Goal: Task Accomplishment & Management: Use online tool/utility

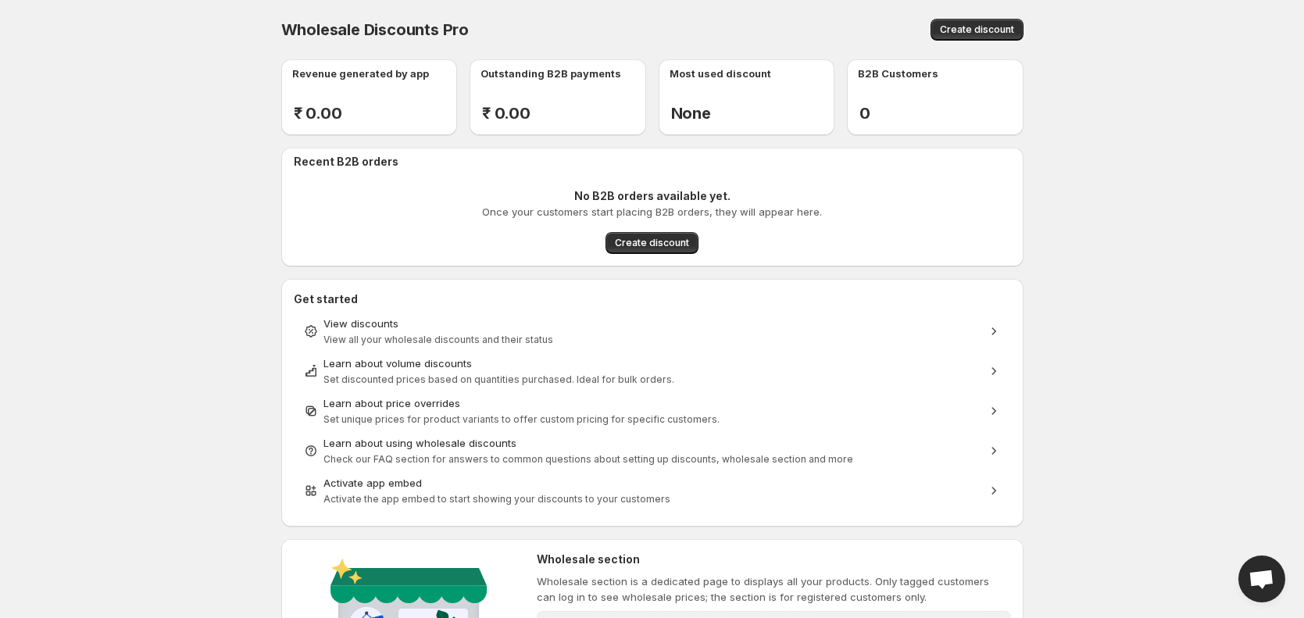
click at [1258, 379] on body "Home Discounts B2B Registration Forms Net Terms Account Receivables Manual orde…" at bounding box center [652, 309] width 1304 height 618
click at [1118, 360] on body "Home Discounts B2B Registration Forms Net Terms Account Receivables Manual orde…" at bounding box center [652, 309] width 1304 height 618
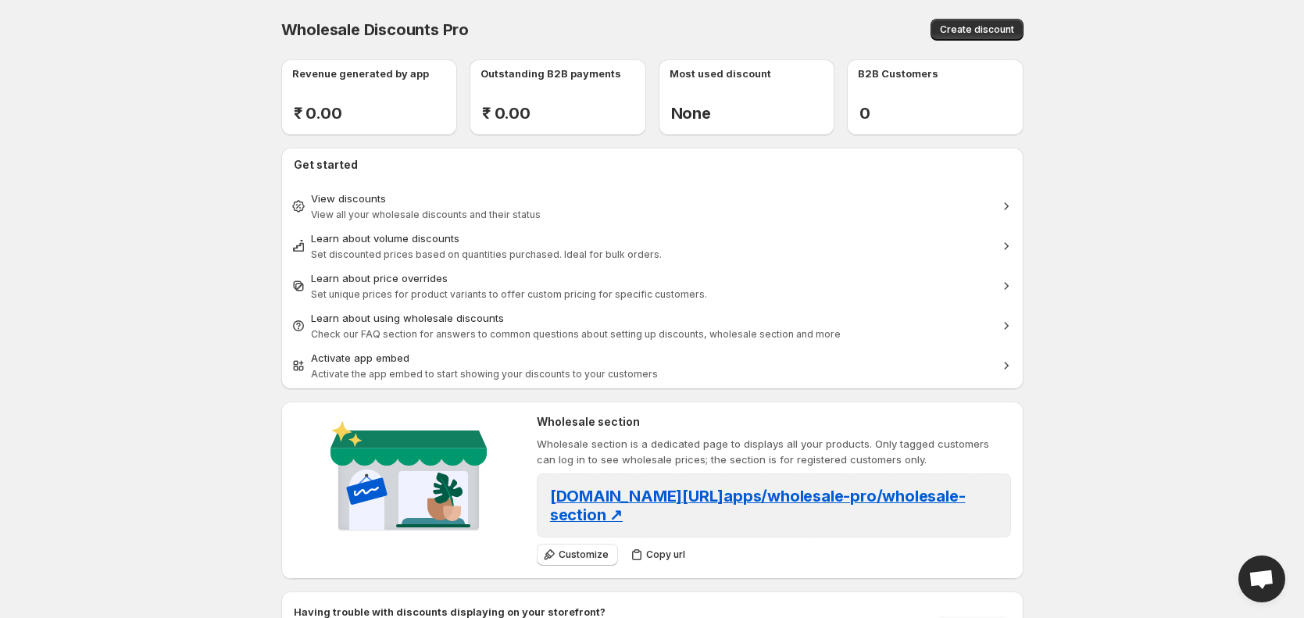
click at [960, 10] on div "Wholesale Discounts Pro. This page is ready Wholesale Discounts Pro Create disc…" at bounding box center [652, 29] width 743 height 59
click at [960, 16] on div "Wholesale Discounts Pro. This page is ready Wholesale Discounts Pro Create disc…" at bounding box center [652, 29] width 743 height 59
click at [960, 43] on div "Wholesale Discounts Pro. This page is ready Wholesale Discounts Pro Create disc…" at bounding box center [652, 29] width 743 height 59
click at [960, 34] on span "Create discount" at bounding box center [977, 29] width 74 height 13
